Goal: Transaction & Acquisition: Purchase product/service

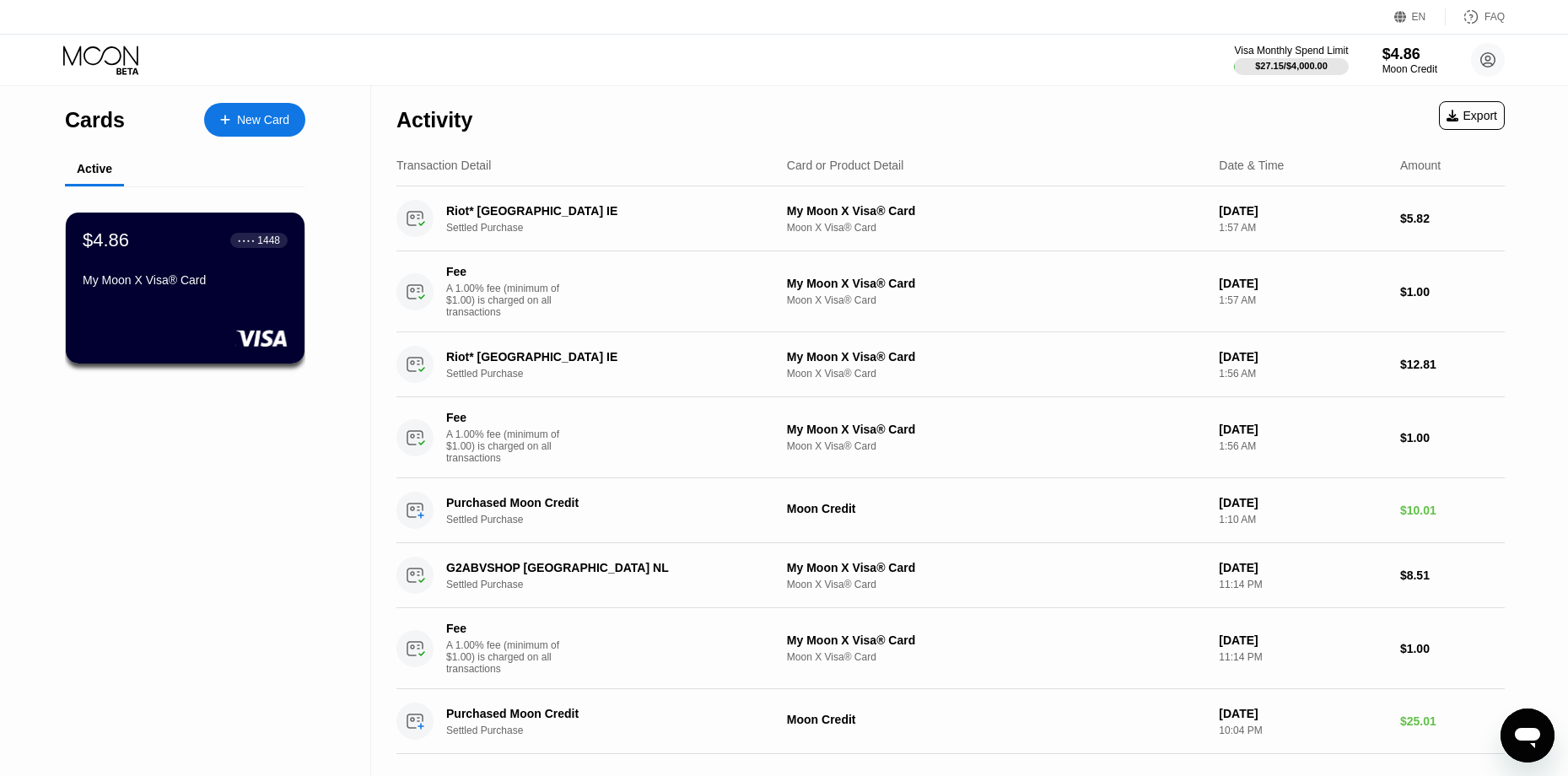
click at [103, 192] on div "$4.86 ● ● ● ● 1448 My Moon X Visa® Card" at bounding box center [185, 293] width 292 height 213
click at [1033, 107] on div "Activity Export" at bounding box center [950, 116] width 1108 height 59
click at [263, 110] on div "New Card" at bounding box center [255, 120] width 101 height 34
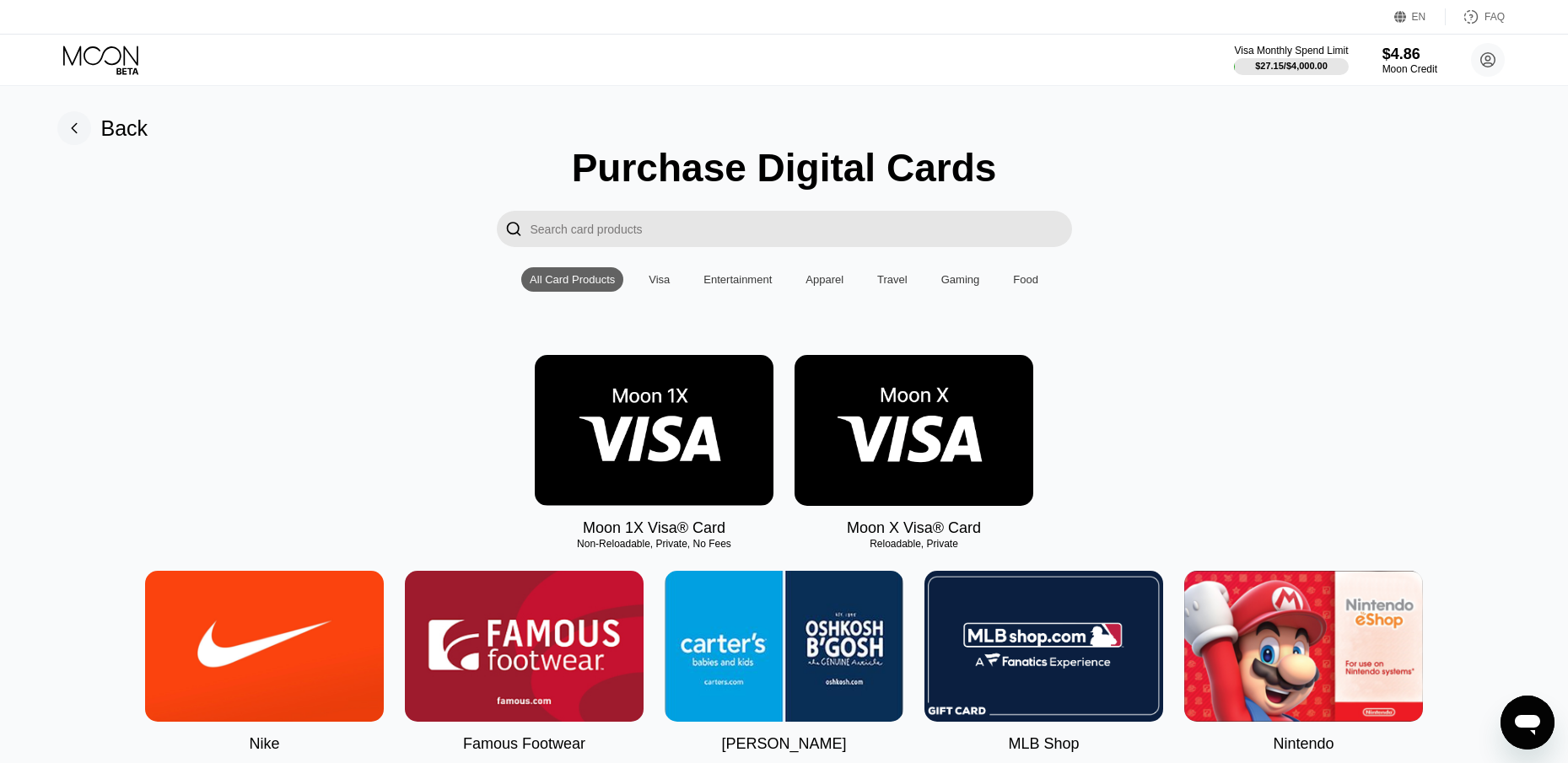
click at [647, 245] on input "Search card products" at bounding box center [801, 229] width 542 height 36
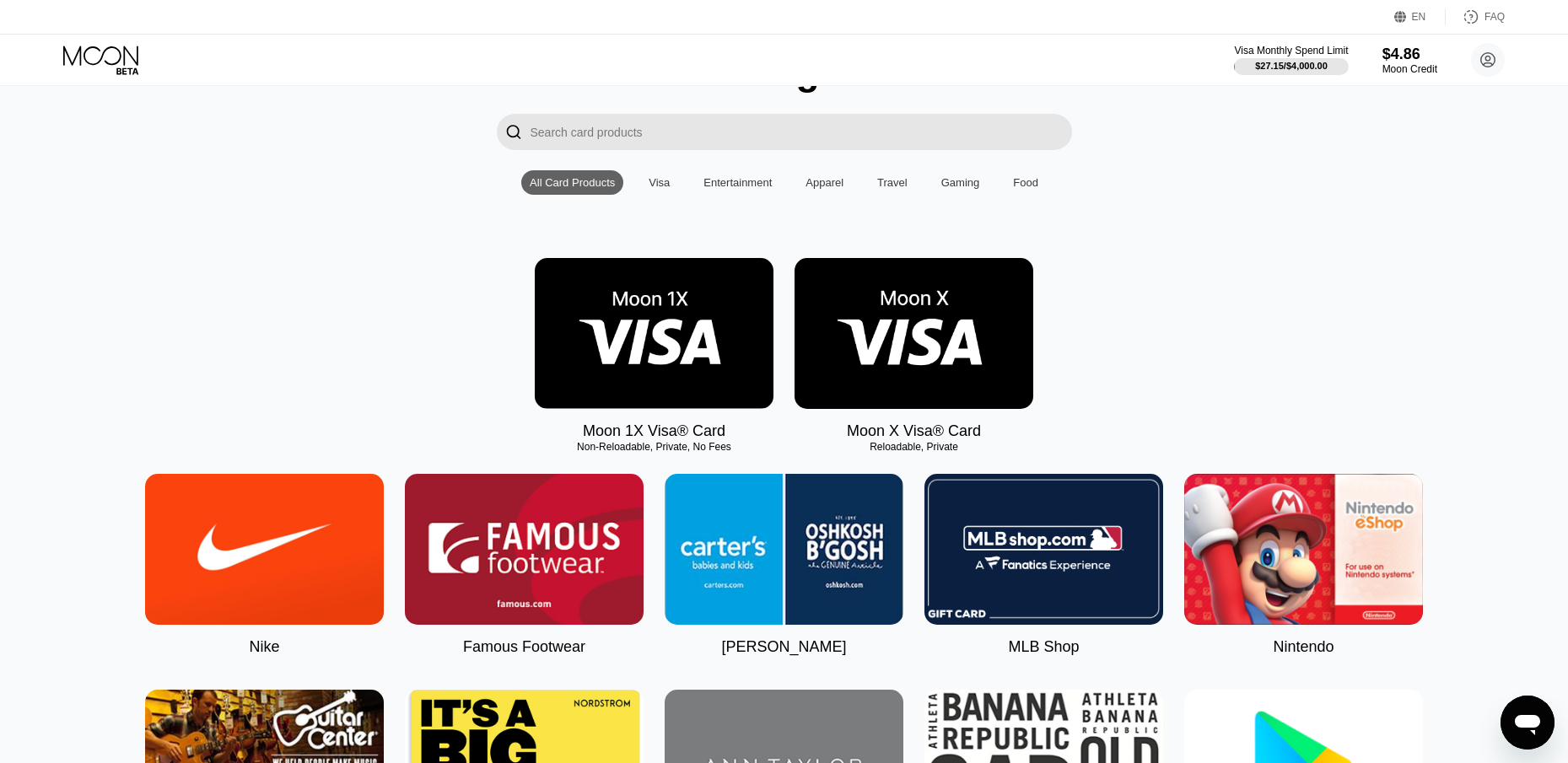
scroll to position [84, 0]
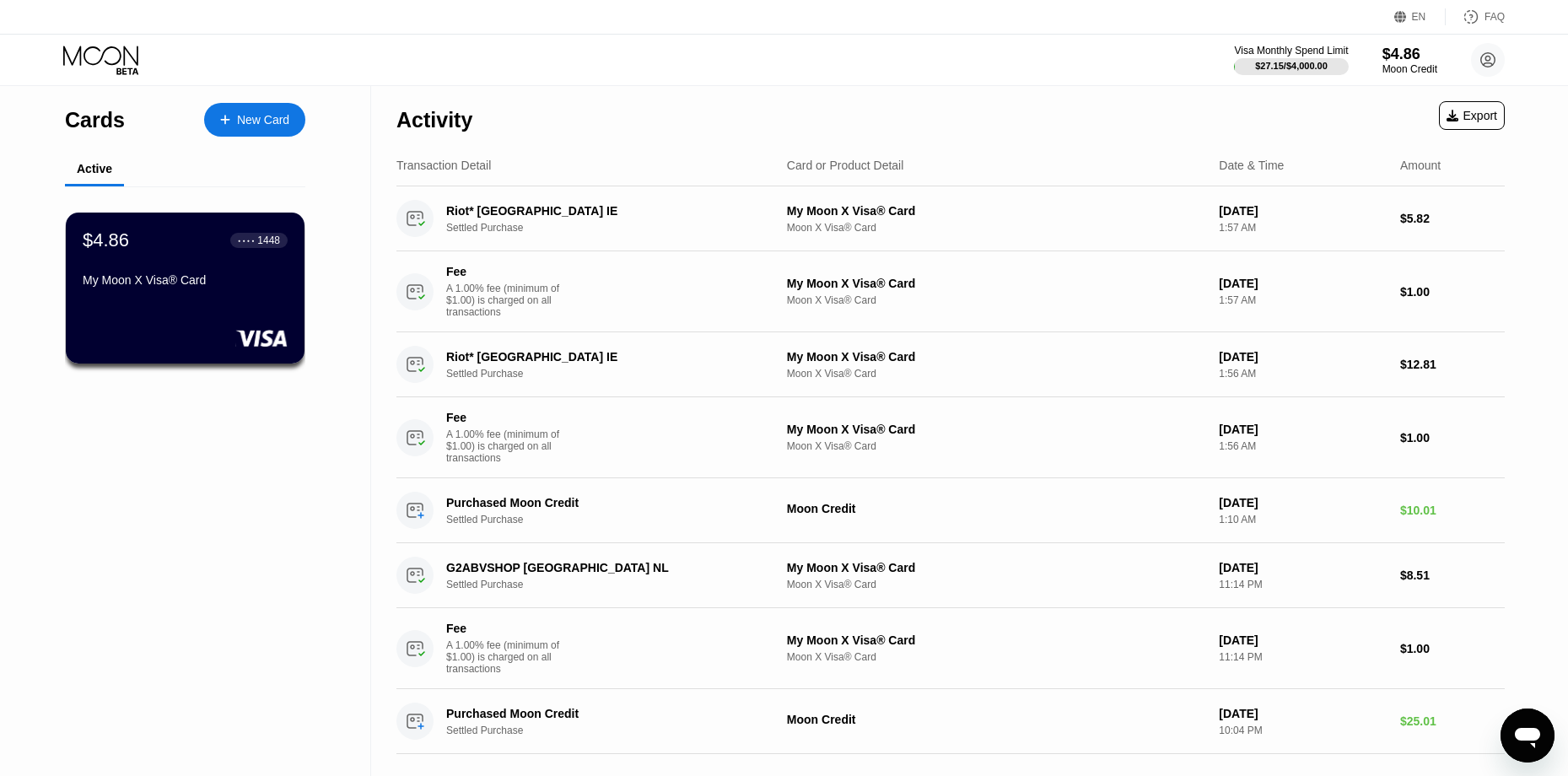
click at [202, 287] on div "My Moon X Visa® Card" at bounding box center [185, 280] width 205 height 14
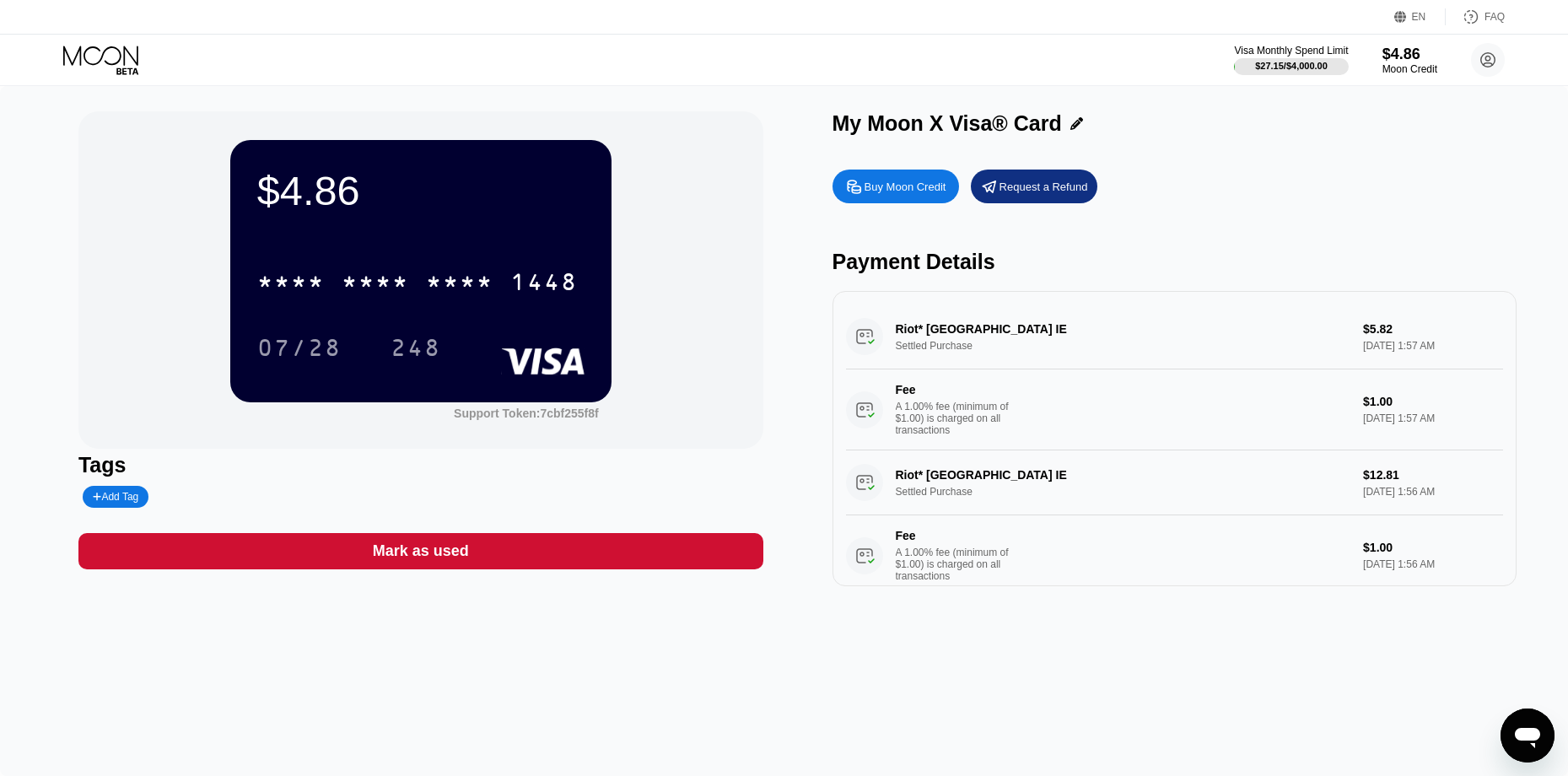
click at [915, 191] on div "Buy Moon Credit" at bounding box center [905, 187] width 82 height 14
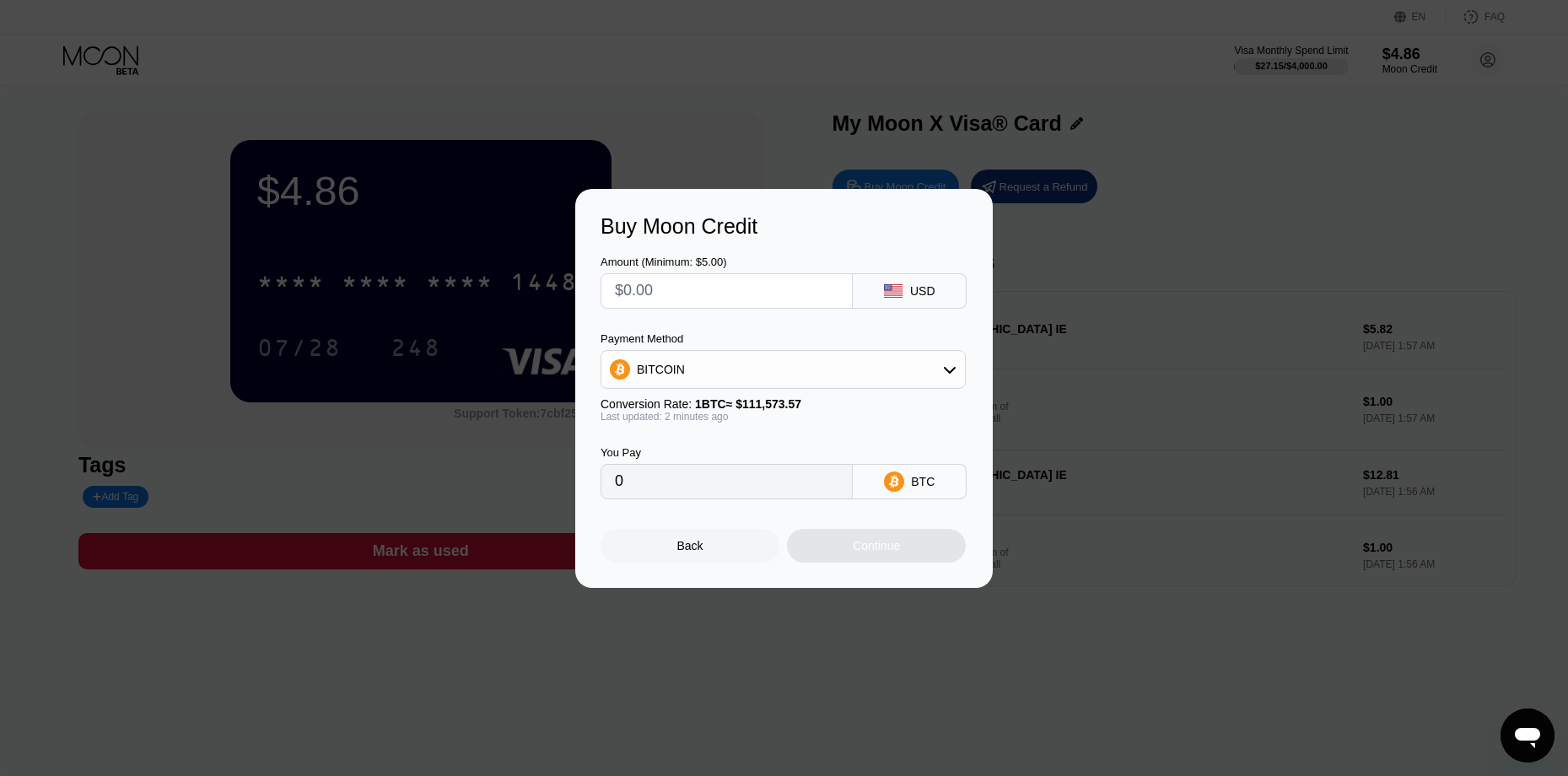
click at [717, 294] on input "text" at bounding box center [727, 291] width 223 height 34
click at [702, 369] on div "BITCOIN" at bounding box center [784, 369] width 363 height 34
click at [704, 366] on div "BITCOIN" at bounding box center [784, 369] width 363 height 34
click at [683, 281] on input "text" at bounding box center [727, 291] width 223 height 34
type input "$1"
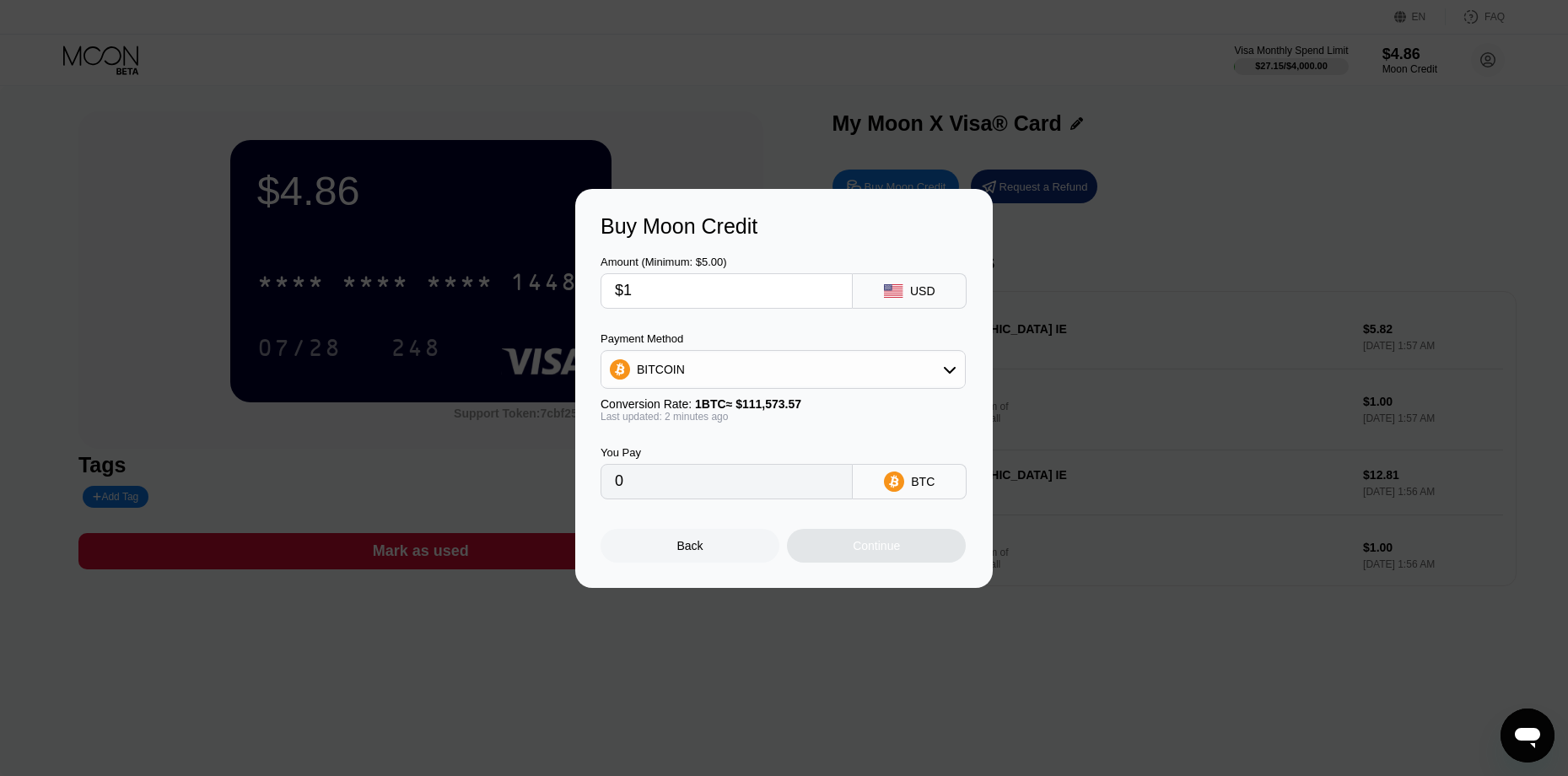
type input "0.00000897"
type input "$10"
type input "0.00008963"
type input "$10"
click at [724, 328] on div "Amount (Minimum: $5.00) $10 USD Payment Method BITCOIN Conversion Rate: 1 BTC ≈…" at bounding box center [784, 369] width 367 height 260
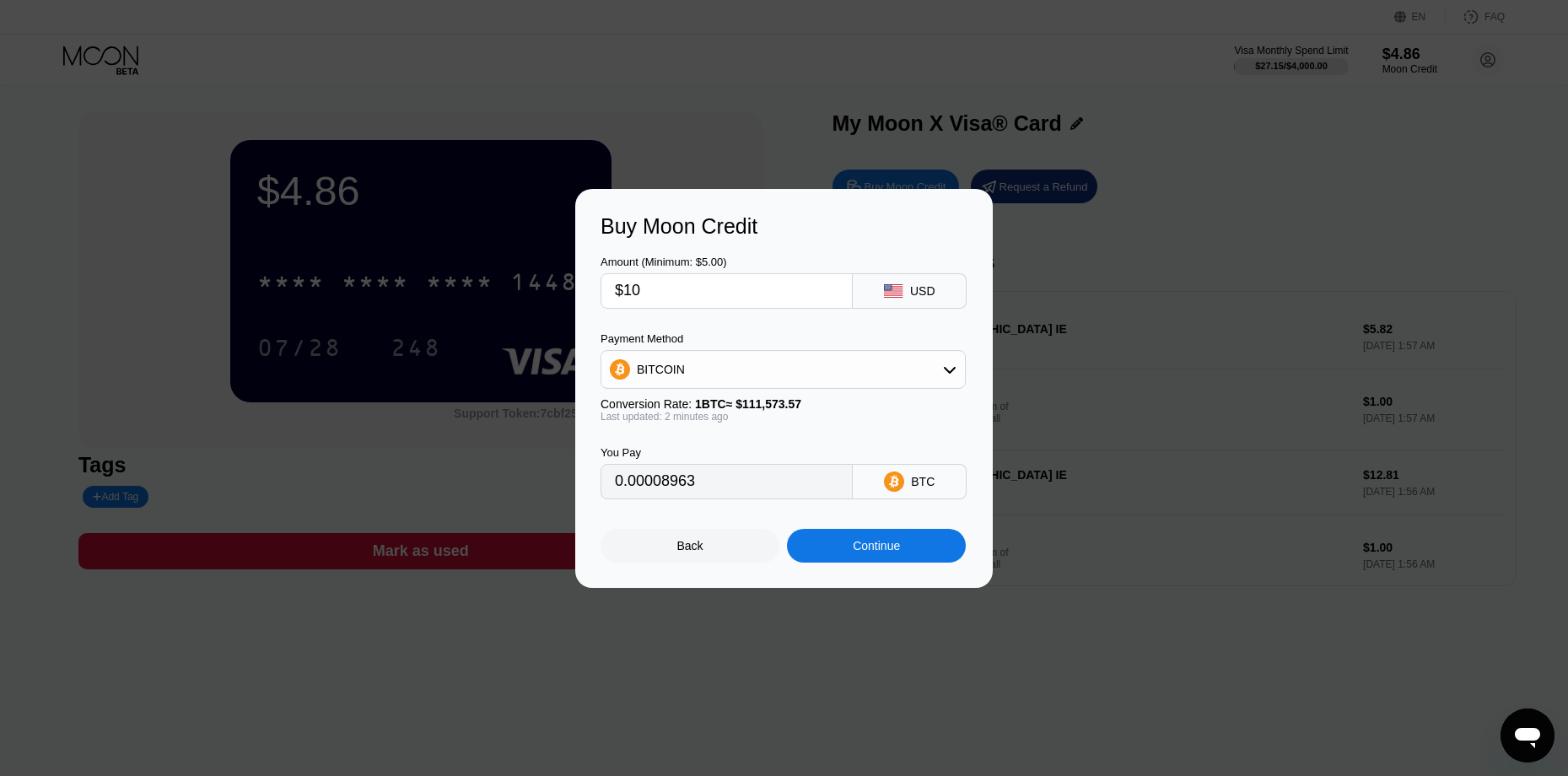
click at [870, 553] on div "Continue" at bounding box center [877, 546] width 47 height 14
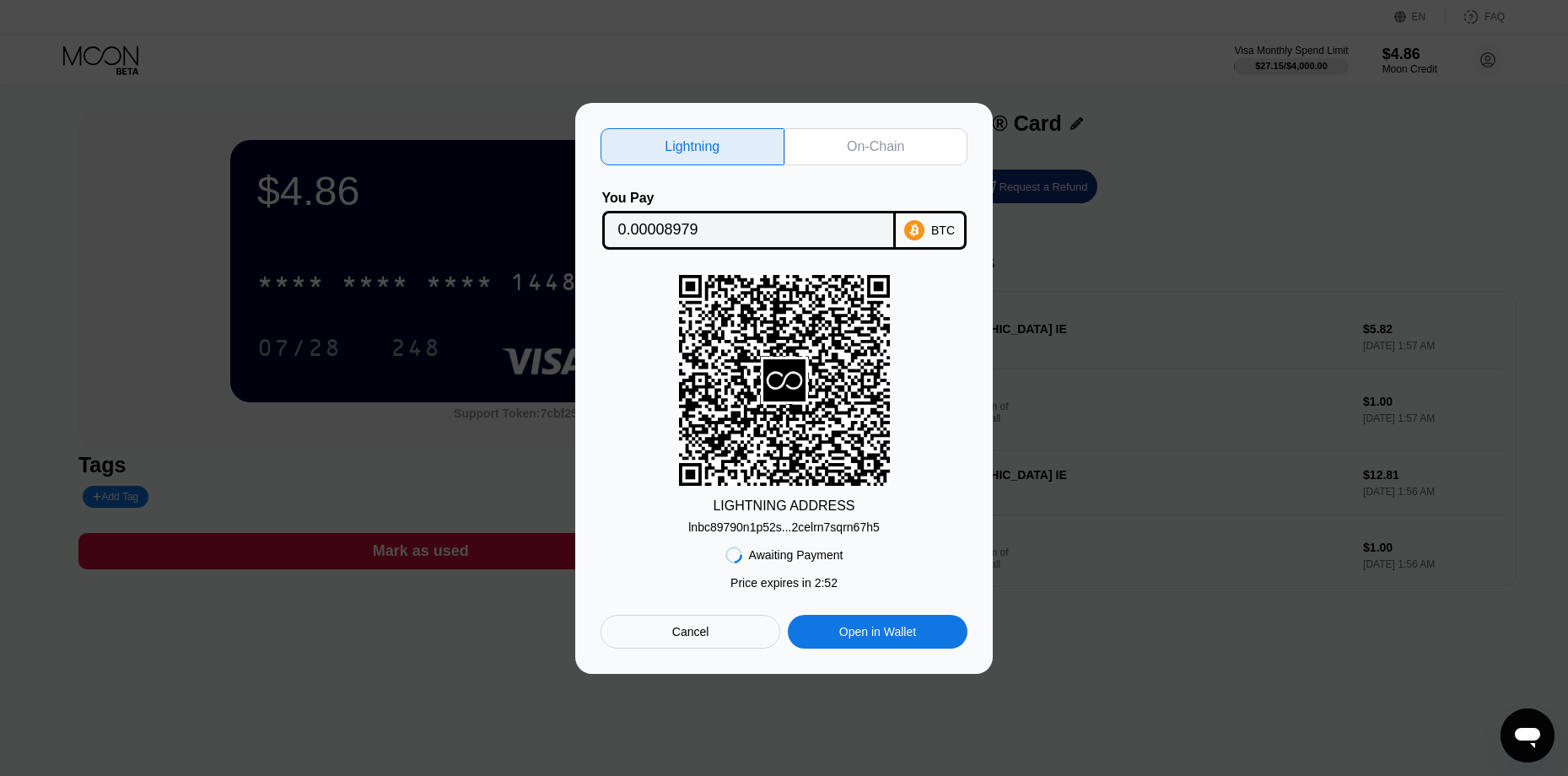
click at [903, 139] on div "On-Chain" at bounding box center [876, 147] width 57 height 17
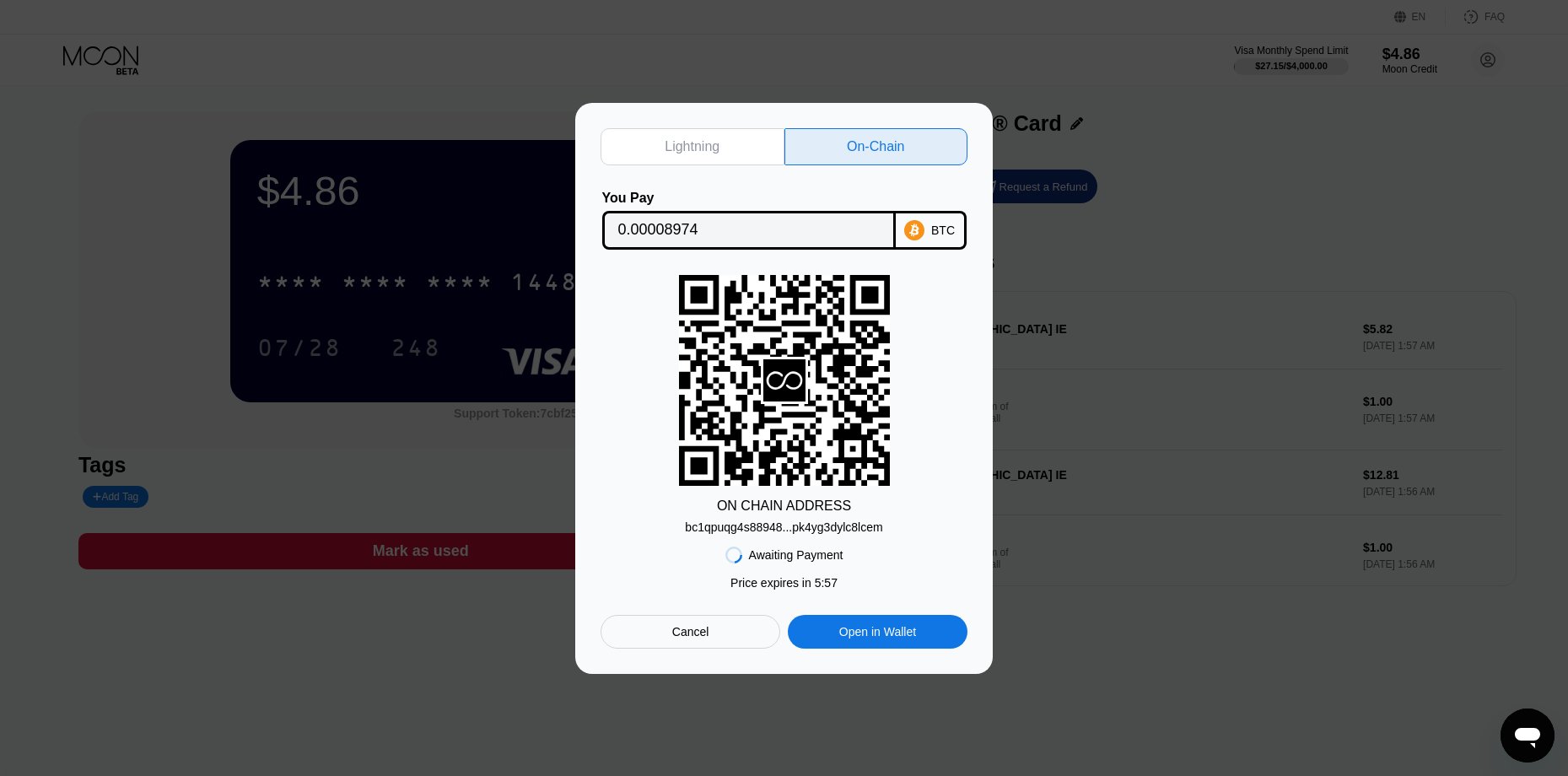
click at [860, 531] on div "bc1qpuqg4s88948...pk4yg3dylc8lcem" at bounding box center [784, 527] width 198 height 14
click at [1125, 153] on div "Lightning On-Chain You Pay 0.00008974 BTC ON CHAIN ADDRESS bc1qpuqg4s88948...pk…" at bounding box center [784, 389] width 1568 height 571
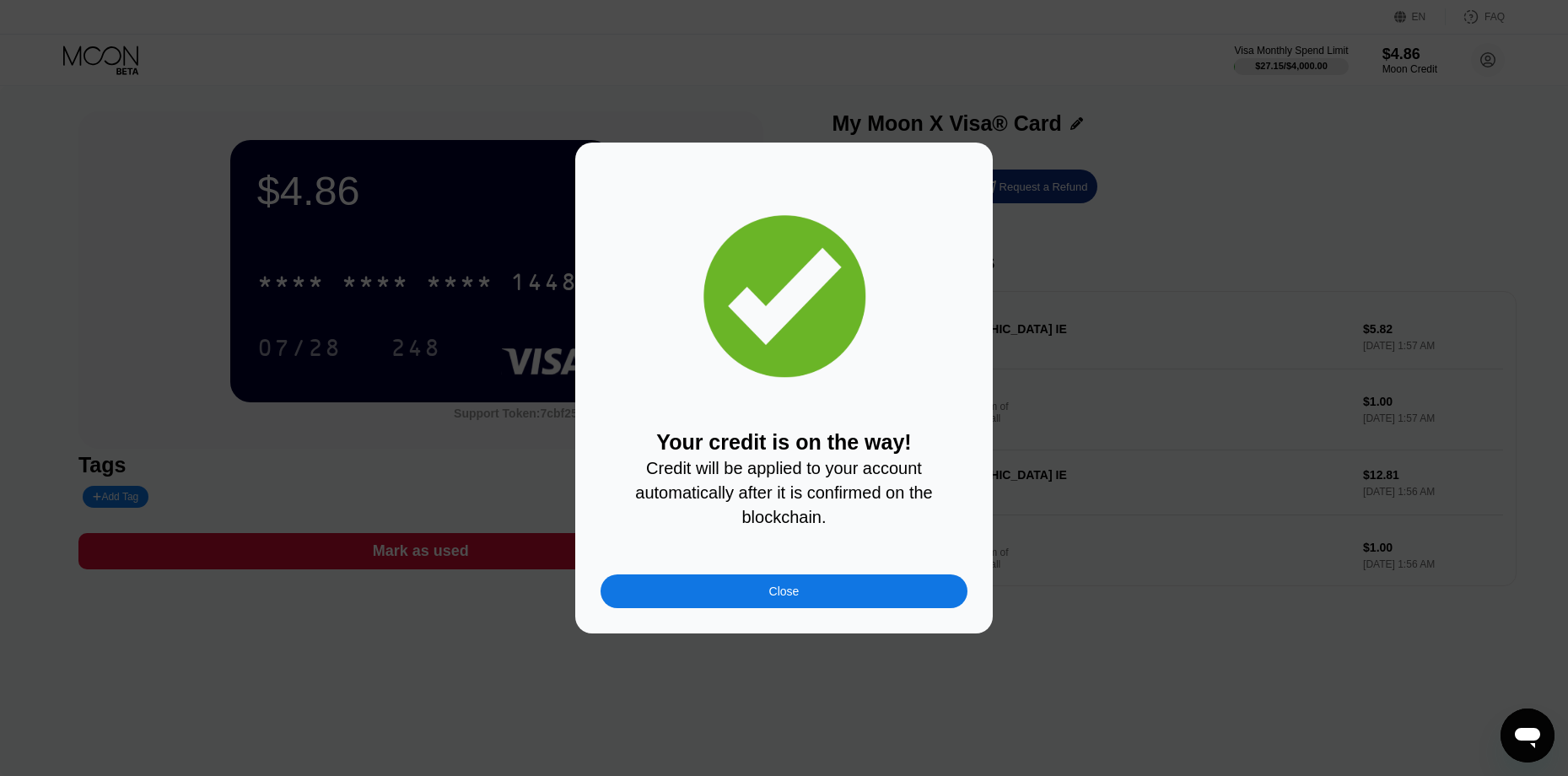
click at [846, 600] on div "Close" at bounding box center [784, 592] width 367 height 34
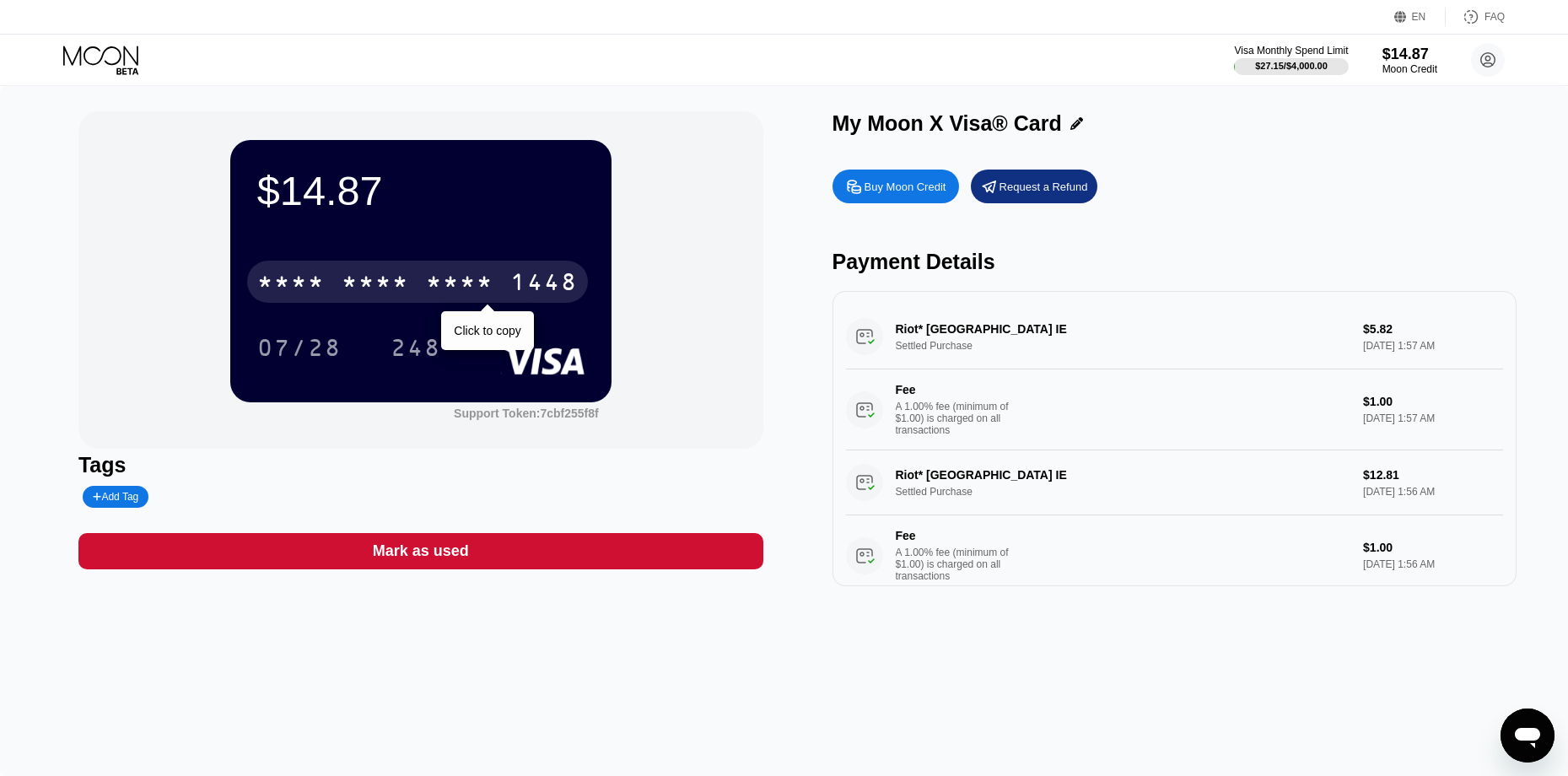
click at [461, 278] on div "* * * *" at bounding box center [460, 284] width 68 height 27
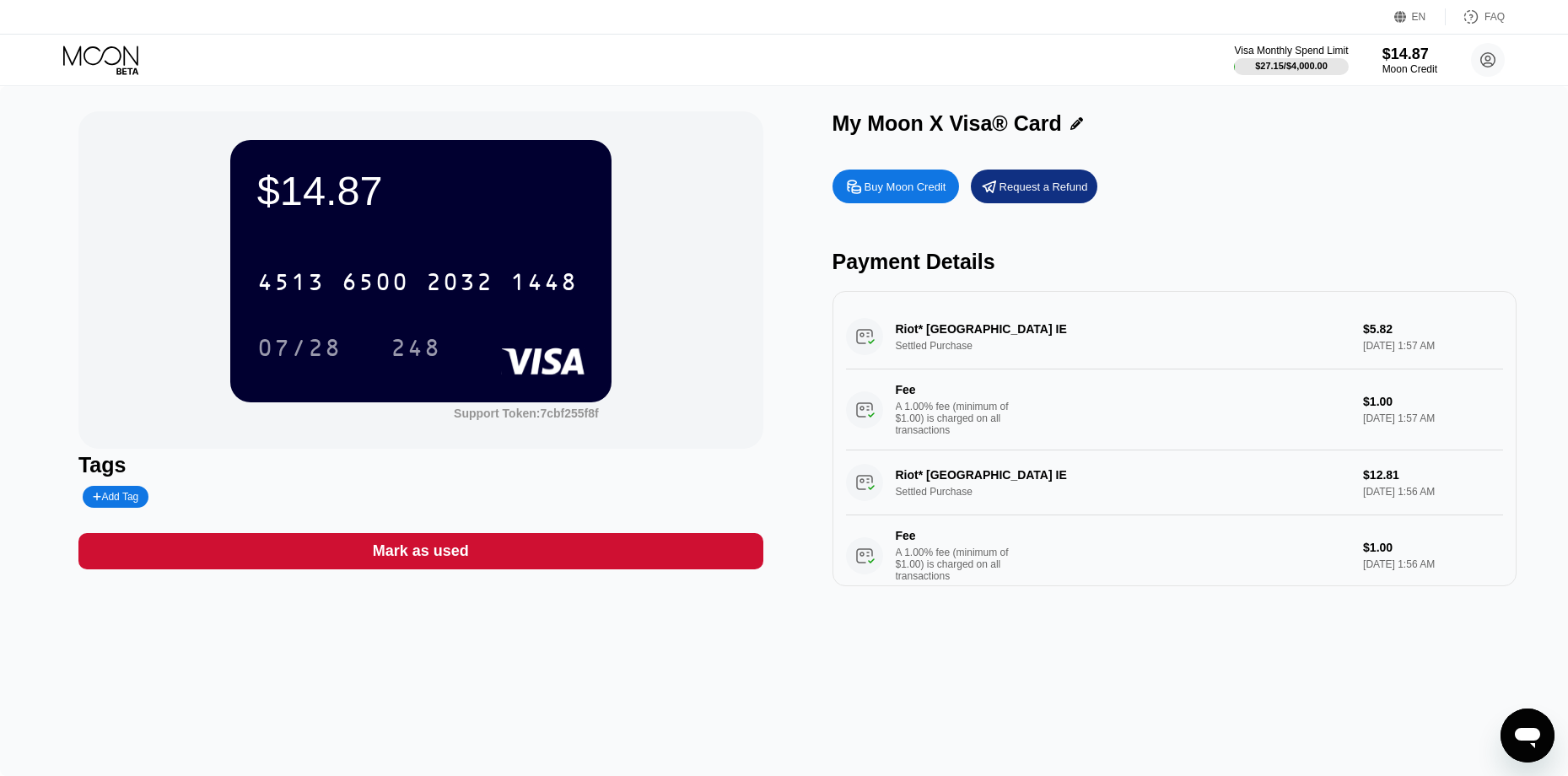
click at [314, 357] on div "07/28" at bounding box center [299, 350] width 85 height 27
click at [428, 350] on div "248" at bounding box center [416, 350] width 51 height 27
